Goal: Check status: Check status

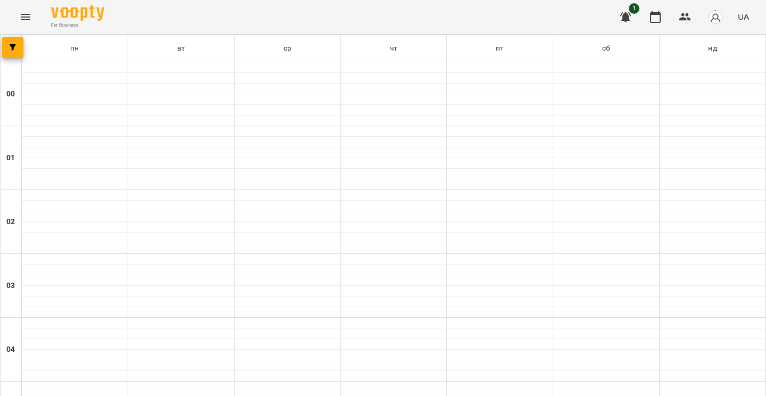
click at [26, 18] on icon "Menu" at bounding box center [25, 17] width 13 height 13
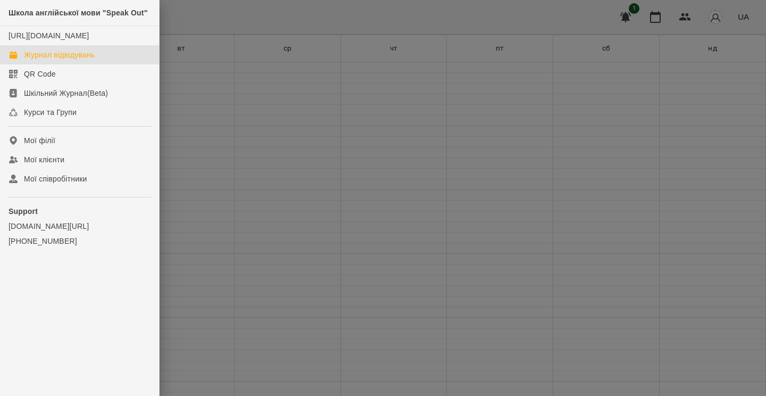
click at [35, 60] on div "Журнал відвідувань" at bounding box center [59, 54] width 71 height 11
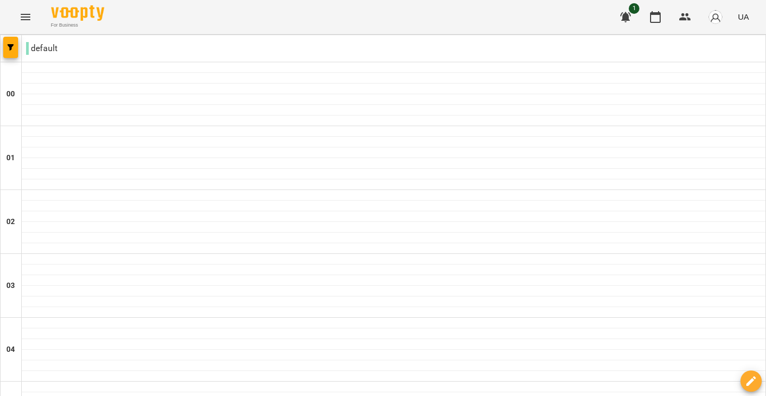
scroll to position [1206, 0]
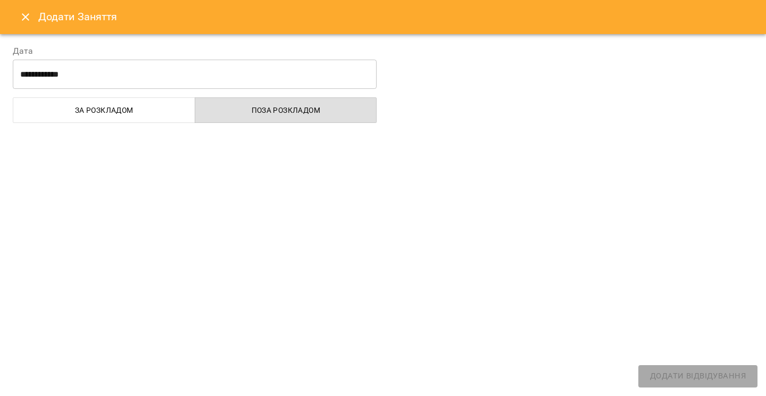
select select "**********"
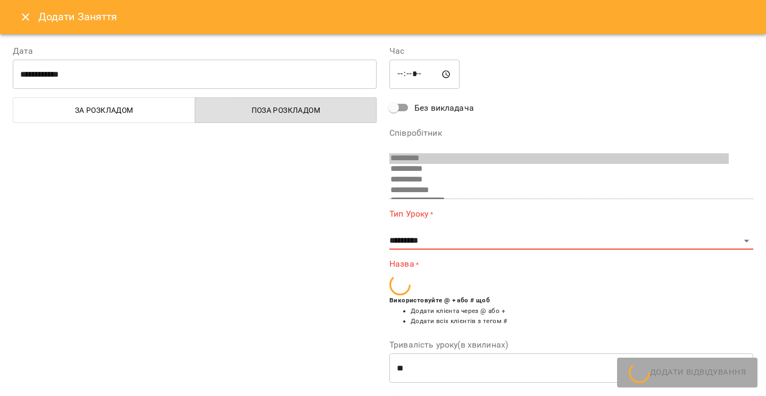
scroll to position [60, 0]
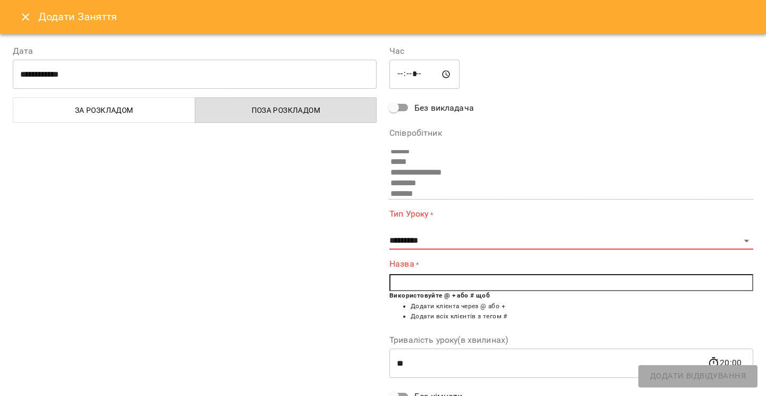
click at [21, 20] on icon "Close" at bounding box center [25, 17] width 13 height 13
